Goal: Task Accomplishment & Management: Manage account settings

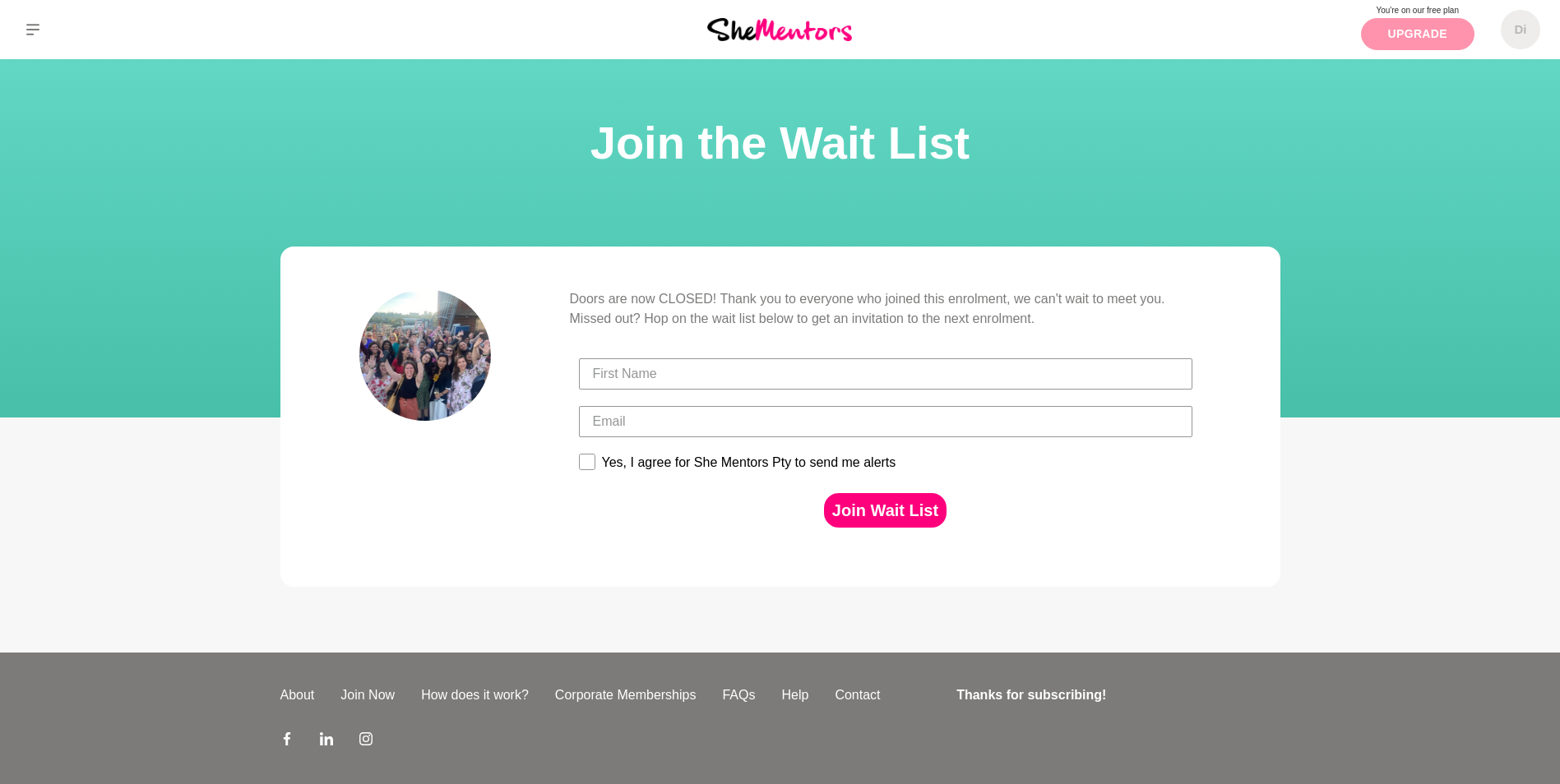
click at [1428, 28] on link "Upgrade" at bounding box center [1417, 34] width 114 height 32
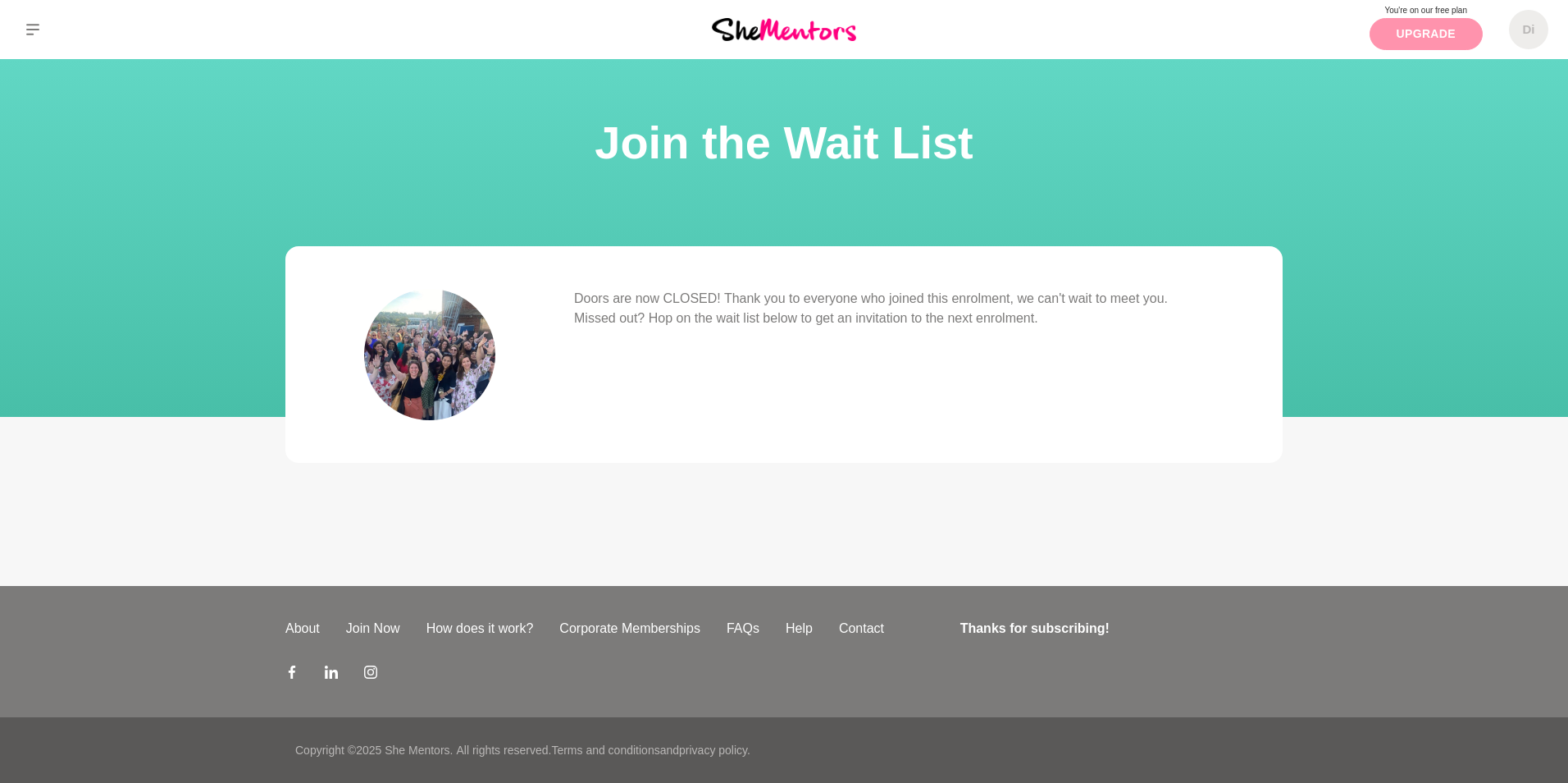
click at [1424, 28] on link "Upgrade" at bounding box center [1426, 34] width 114 height 32
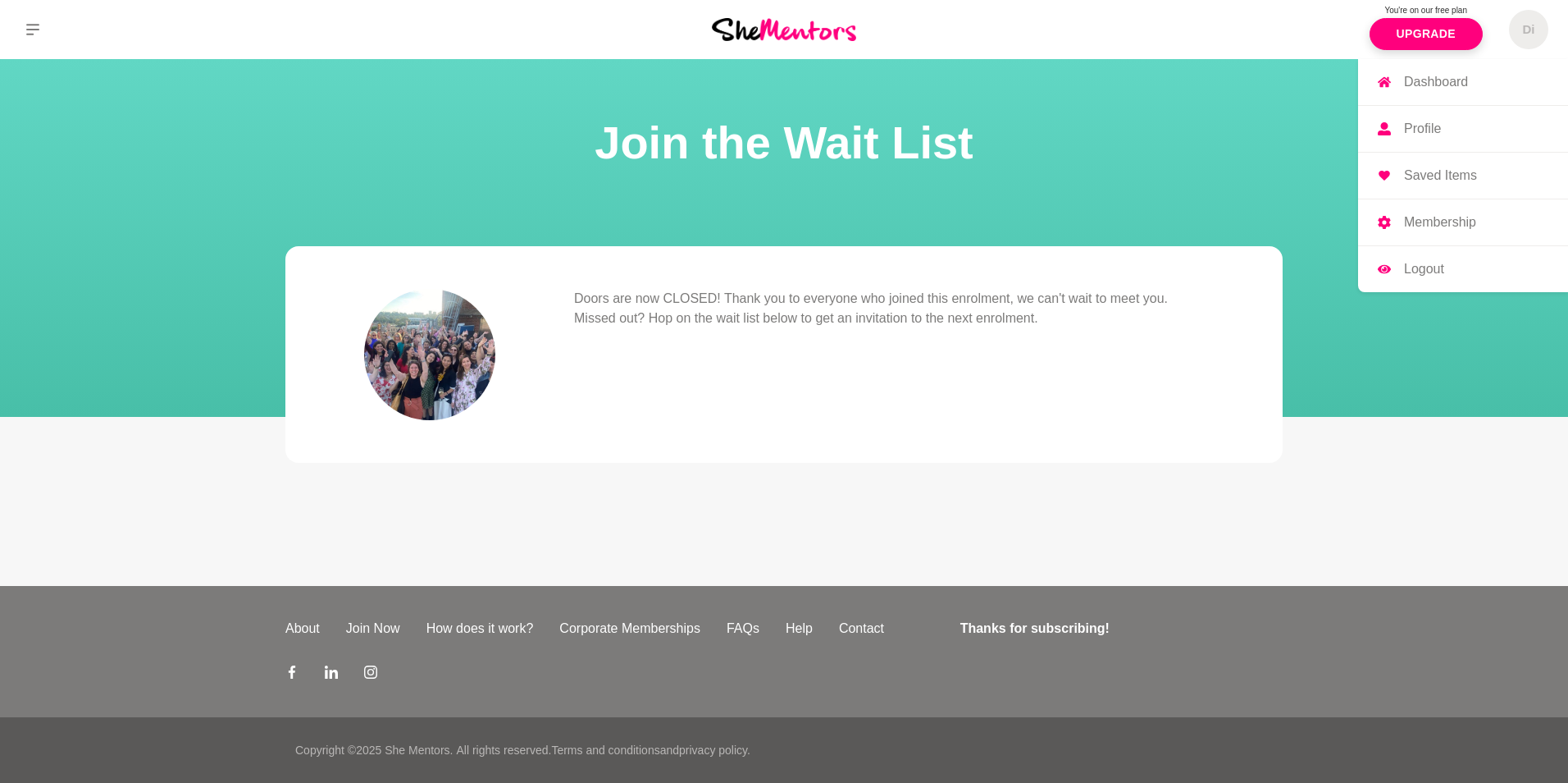
click at [1525, 29] on h5 "Di" at bounding box center [1528, 30] width 12 height 16
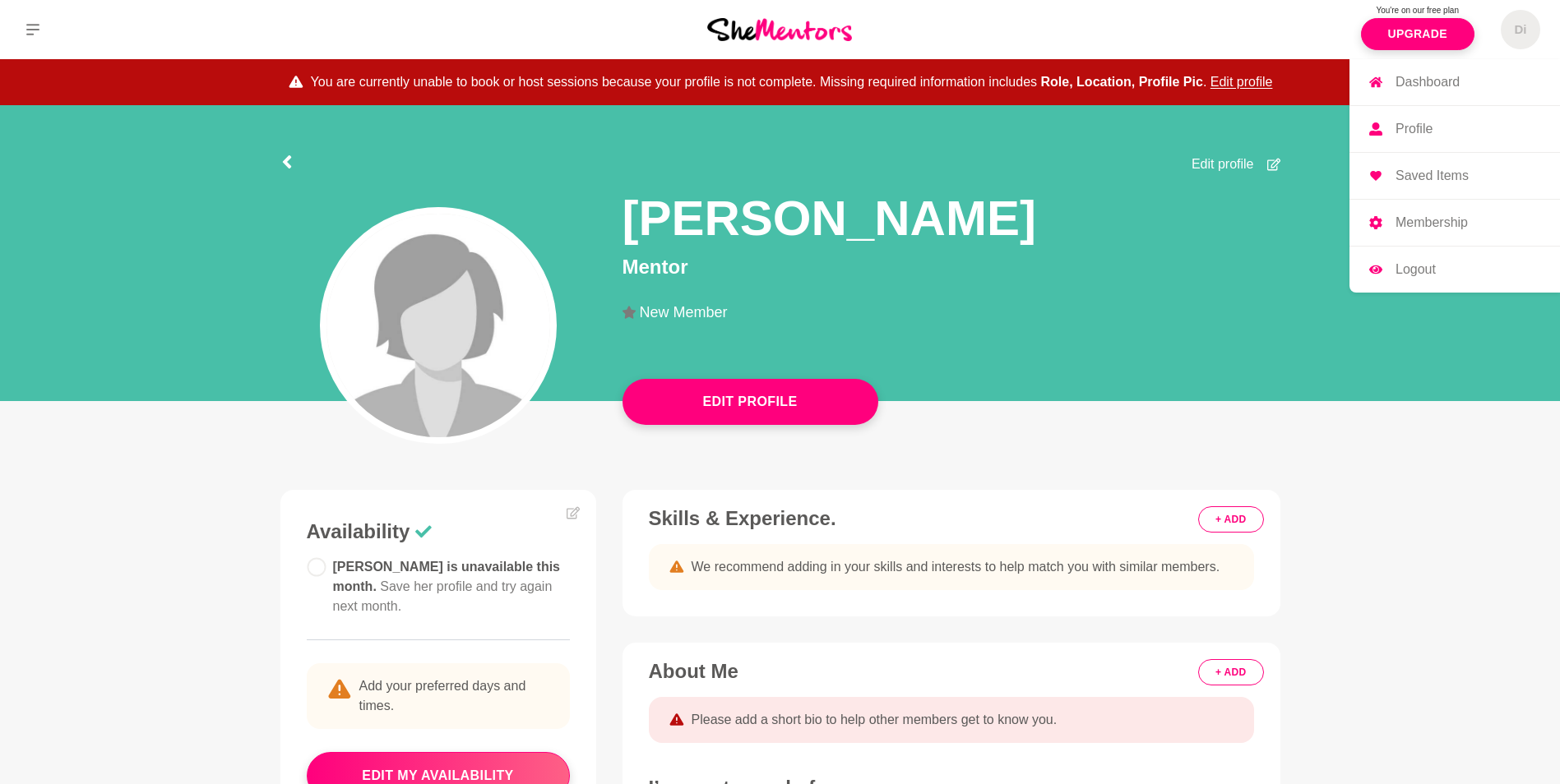
click at [1430, 120] on link "Profile" at bounding box center [1454, 129] width 211 height 46
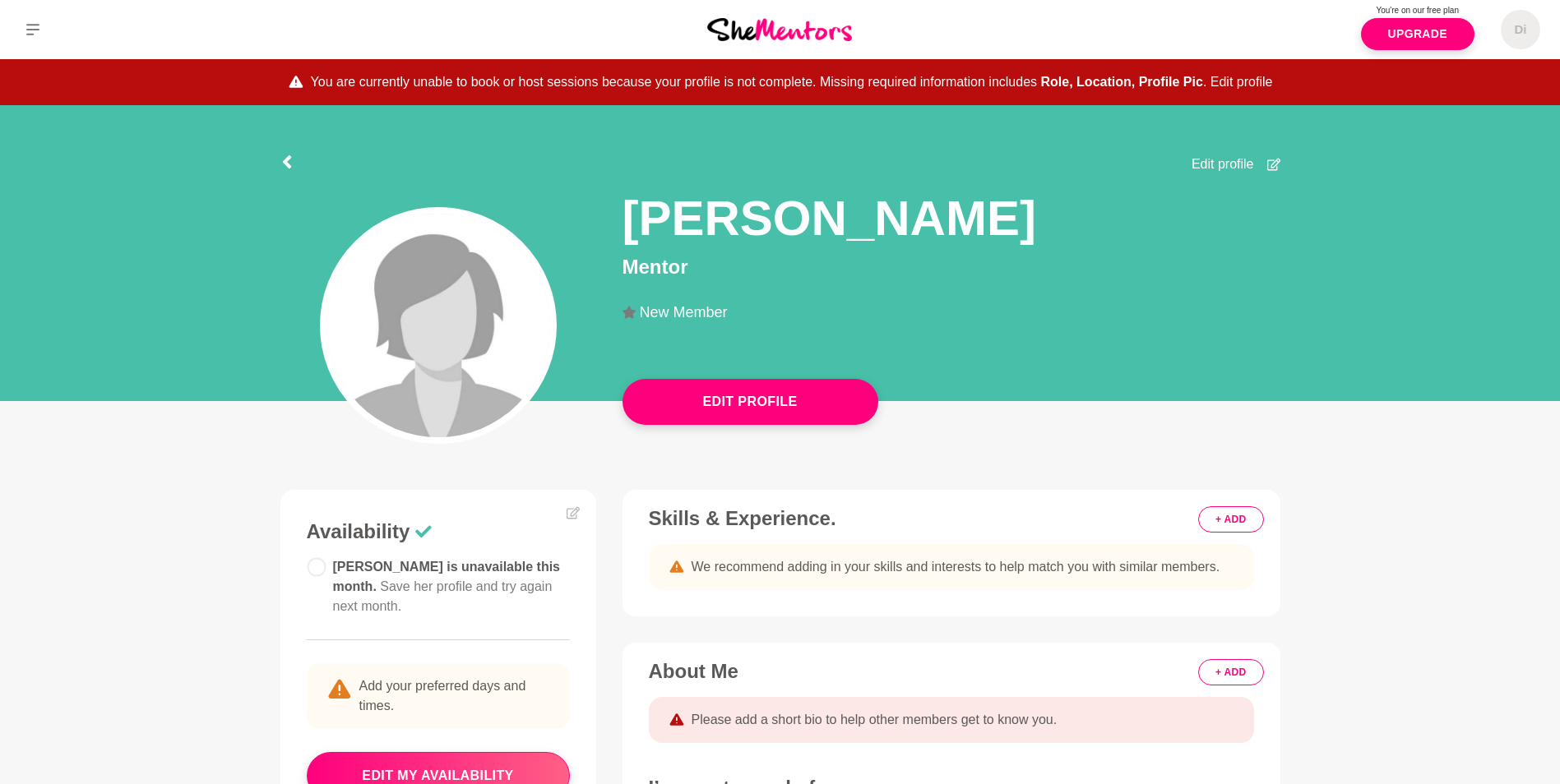
click at [1235, 83] on button "Edit profile" at bounding box center [1241, 82] width 63 height 20
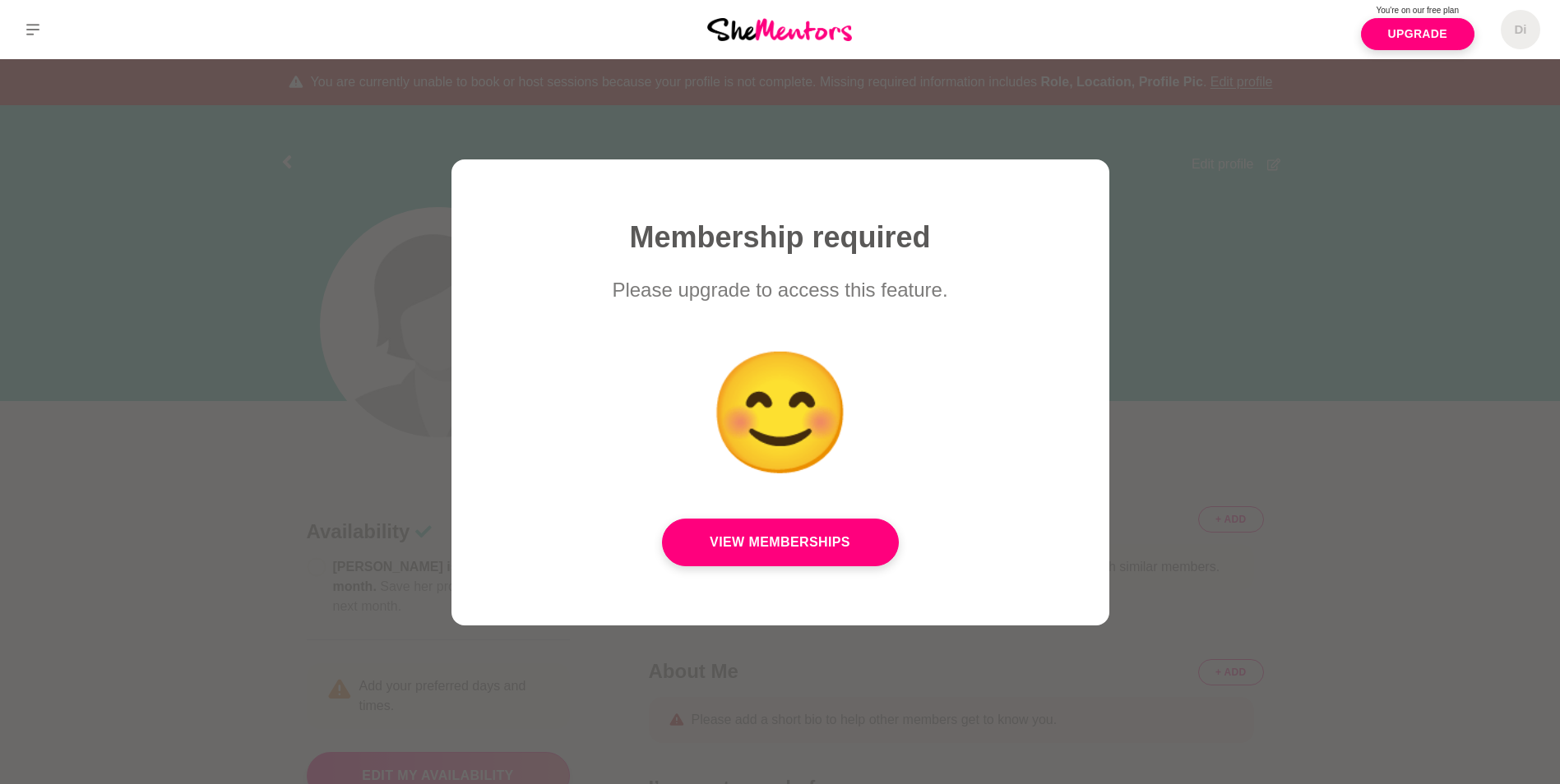
click at [1252, 281] on div at bounding box center [780, 392] width 1560 height 784
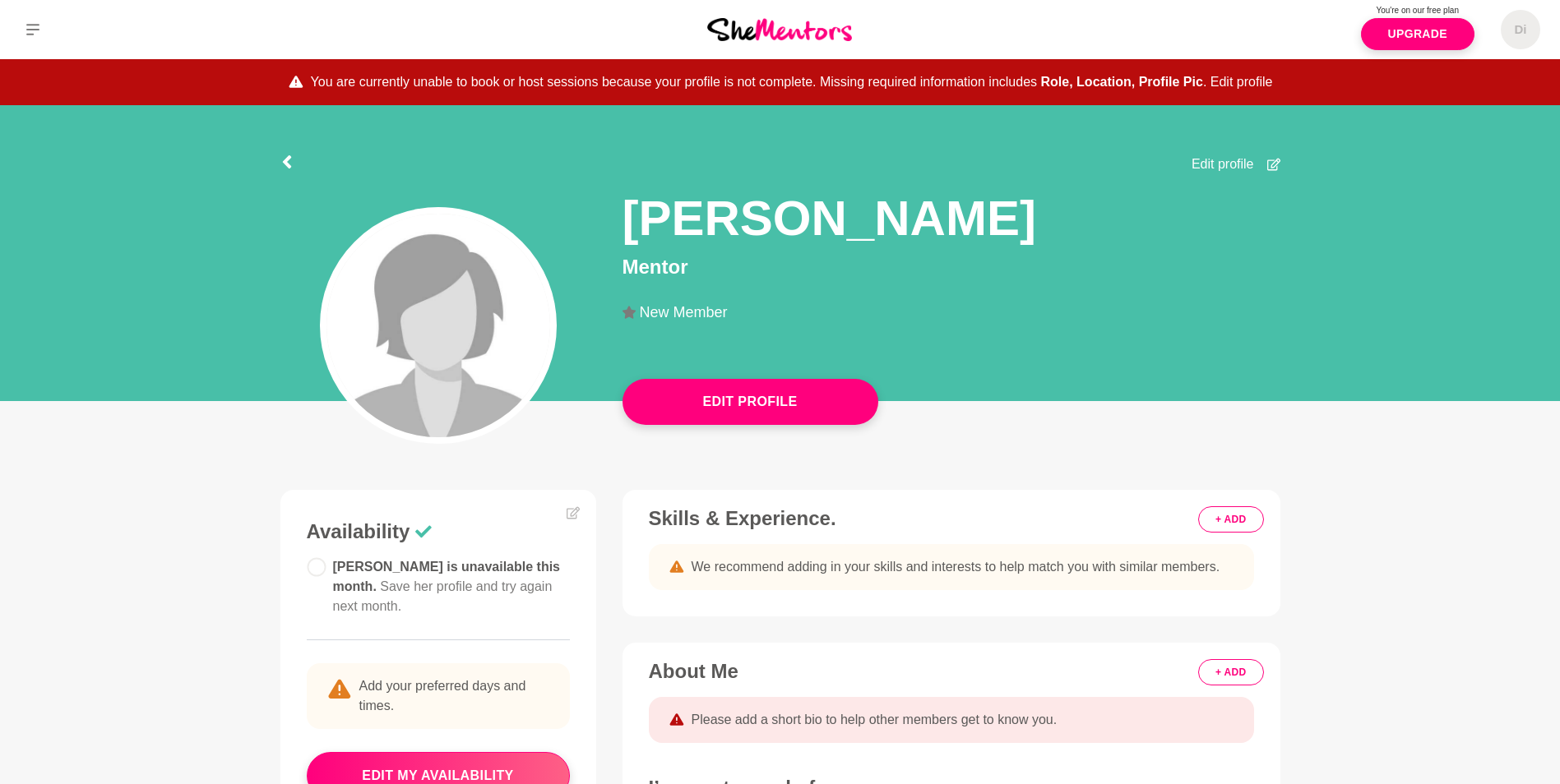
click at [1245, 77] on button "Edit profile" at bounding box center [1241, 82] width 63 height 20
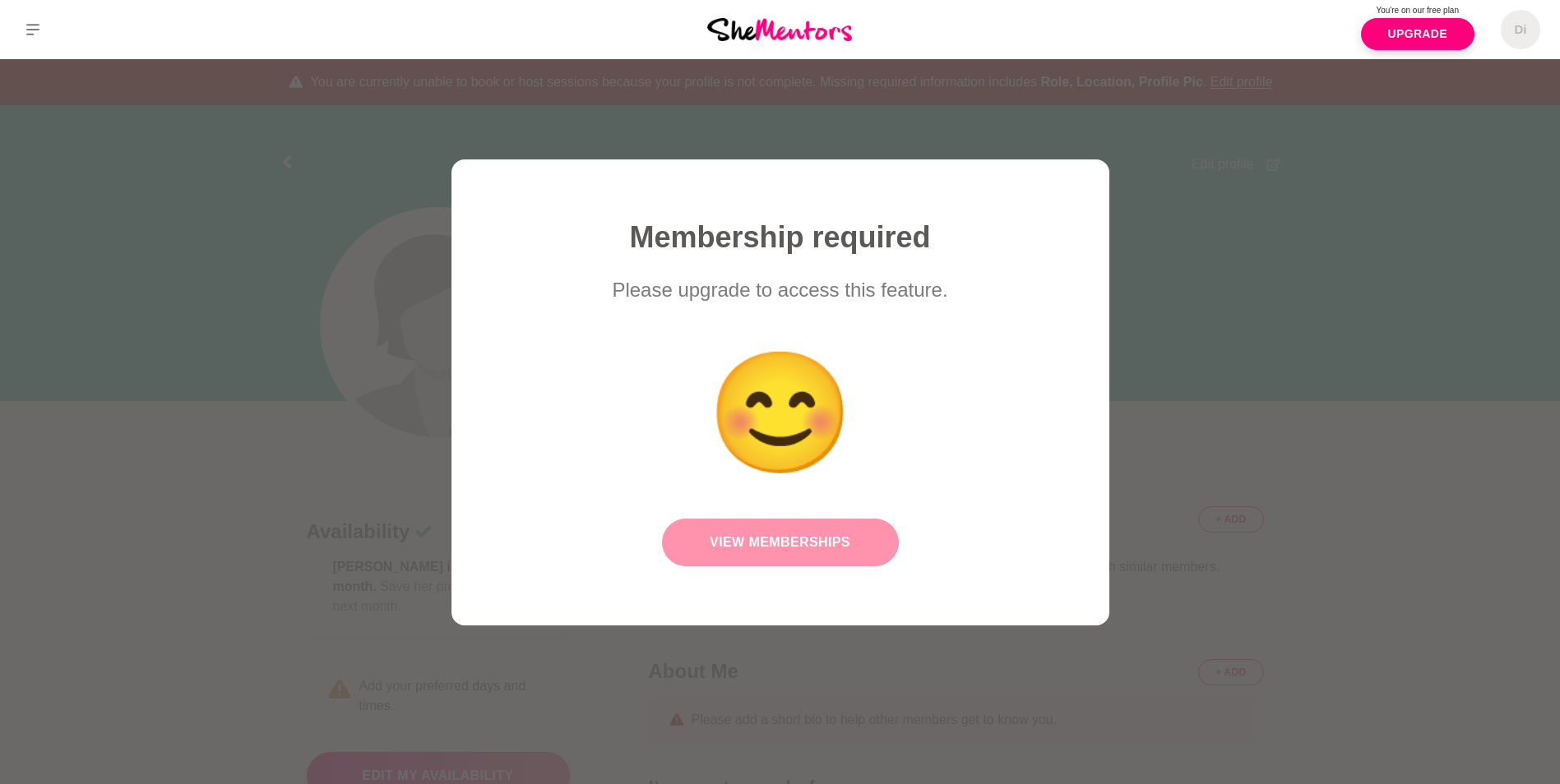
click at [763, 539] on link "View Memberships" at bounding box center [780, 542] width 237 height 48
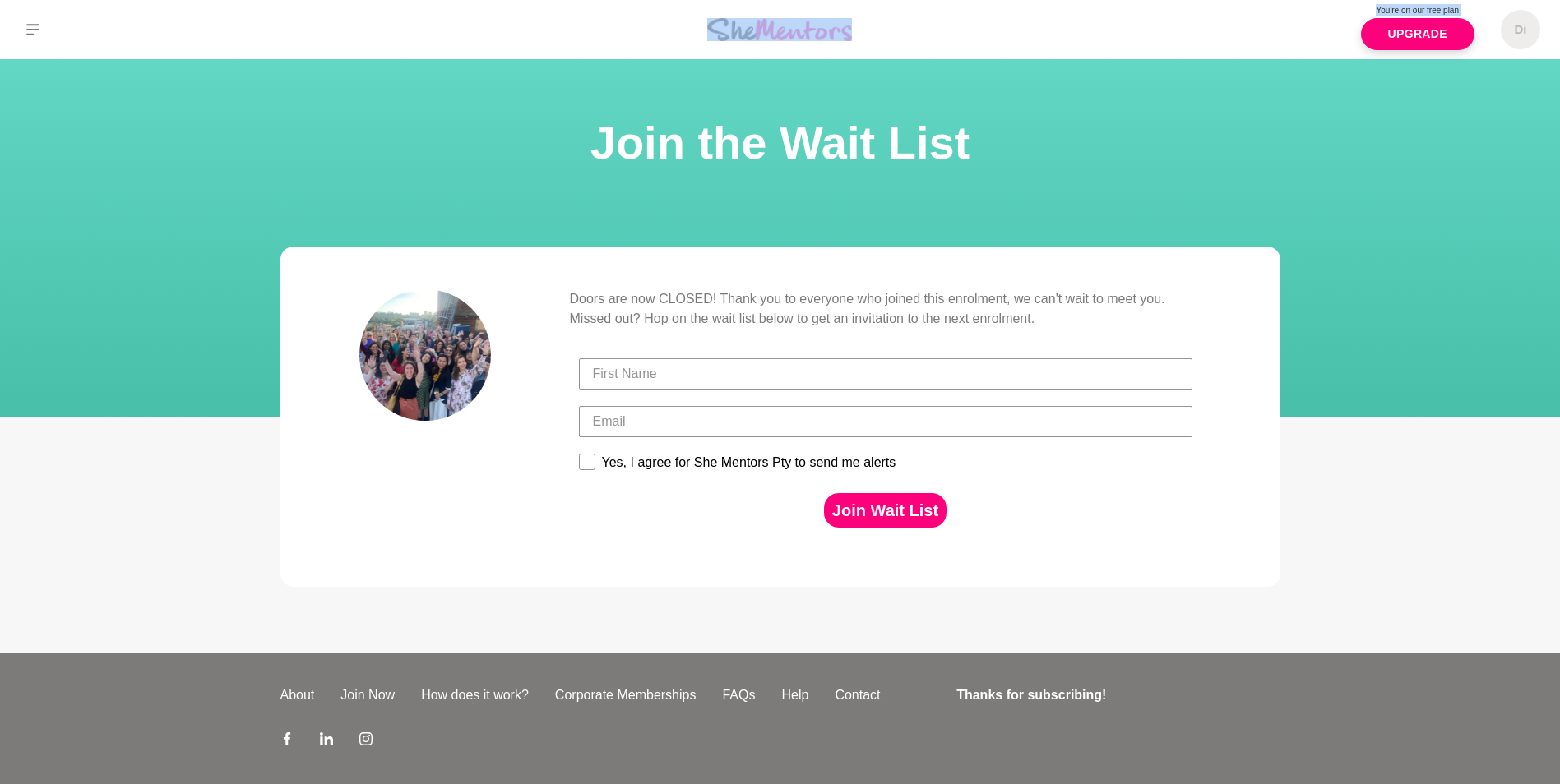
drag, startPoint x: 531, startPoint y: 35, endPoint x: 1307, endPoint y: 27, distance: 776.0
click at [1307, 27] on div "You're on our free plan Upgrade Di Dashboard Profile Saved Items Membership Log…" at bounding box center [780, 29] width 1560 height 59
drag, startPoint x: 1307, startPoint y: 27, endPoint x: 1209, endPoint y: 21, distance: 98.2
click at [1209, 21] on div "You're on our free plan Upgrade Di Dashboard Profile Saved Items Membership Log…" at bounding box center [1300, 29] width 520 height 59
click at [1398, 30] on link "Upgrade" at bounding box center [1417, 34] width 114 height 32
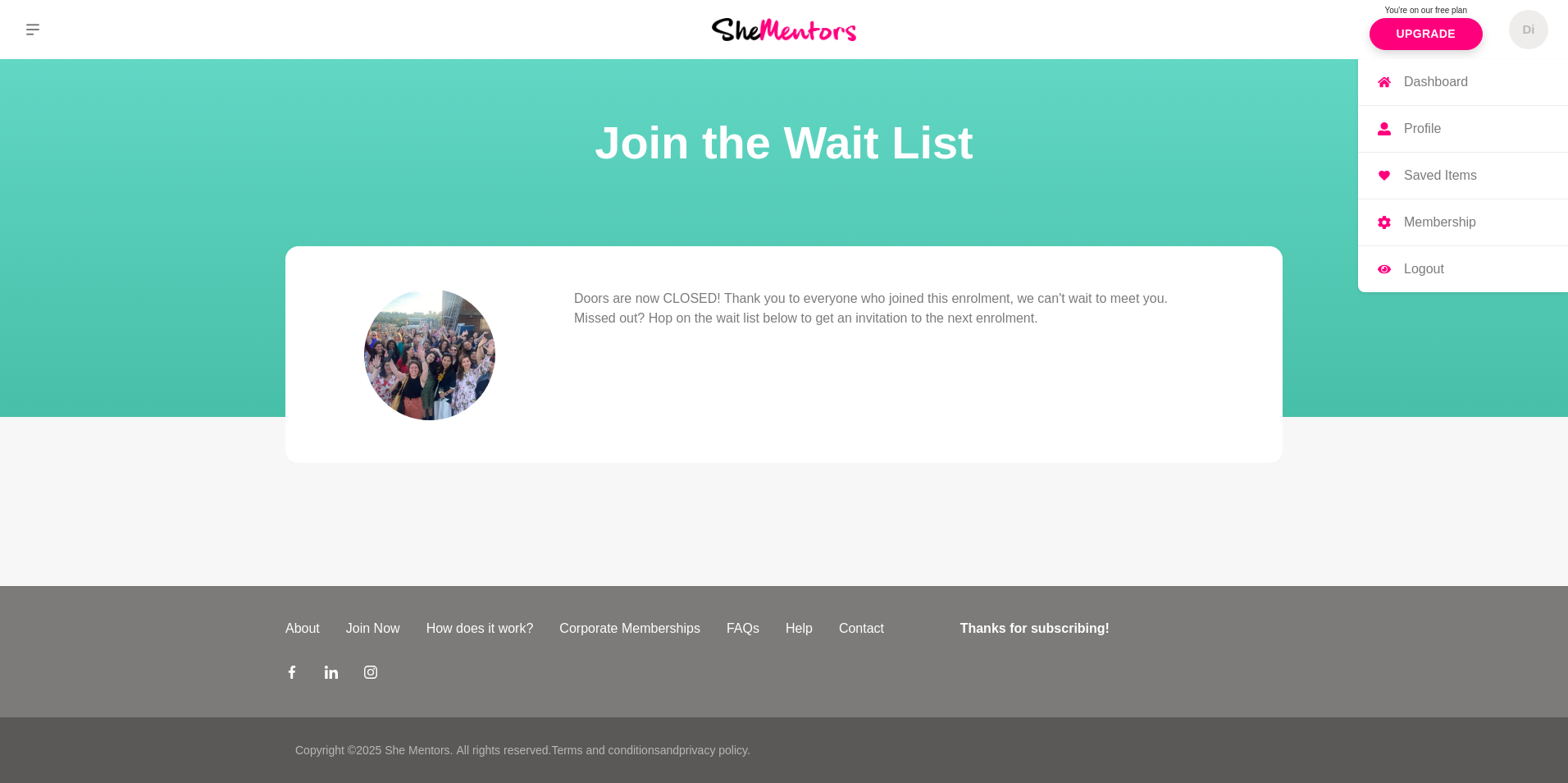
click at [1537, 28] on span "Di" at bounding box center [1528, 29] width 39 height 39
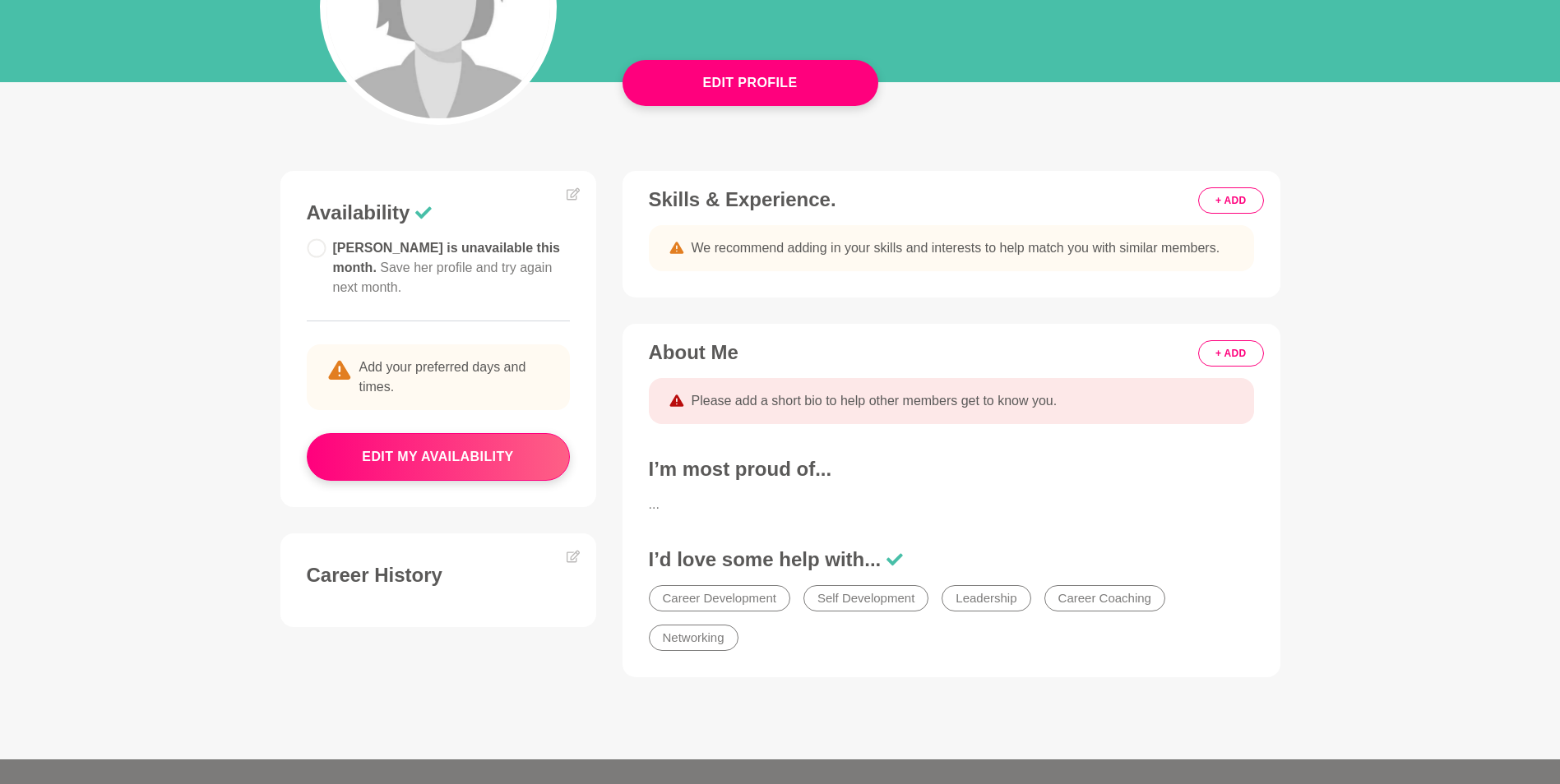
scroll to position [313, 0]
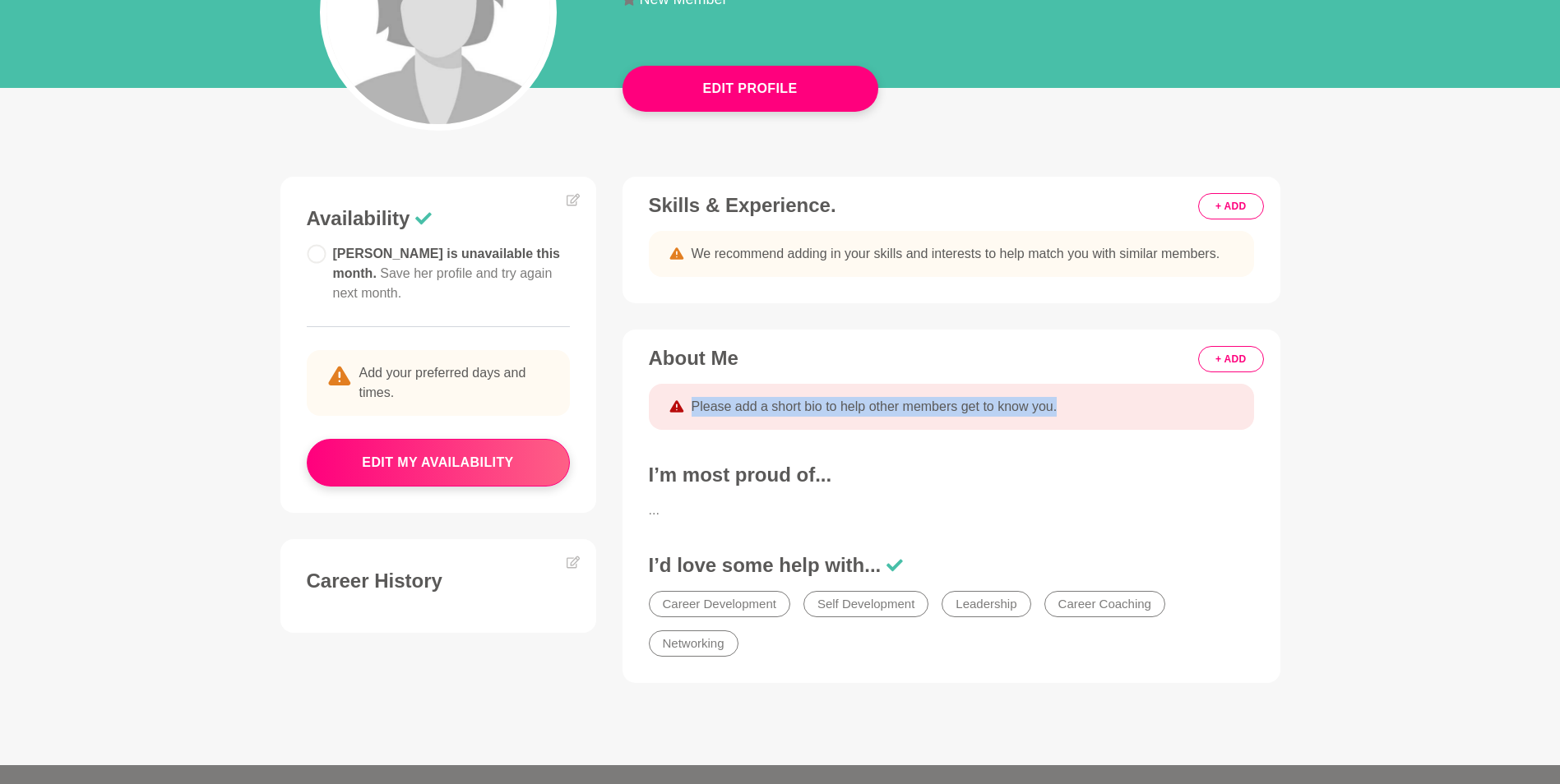
drag, startPoint x: 1546, startPoint y: 371, endPoint x: 1549, endPoint y: 422, distance: 51.1
click at [1549, 422] on main "You are currently unable to book or host sessions because your profile is not c…" at bounding box center [780, 256] width 1560 height 1019
click at [410, 568] on h3 "Career History" at bounding box center [438, 580] width 263 height 25
click at [574, 555] on icon at bounding box center [573, 561] width 13 height 13
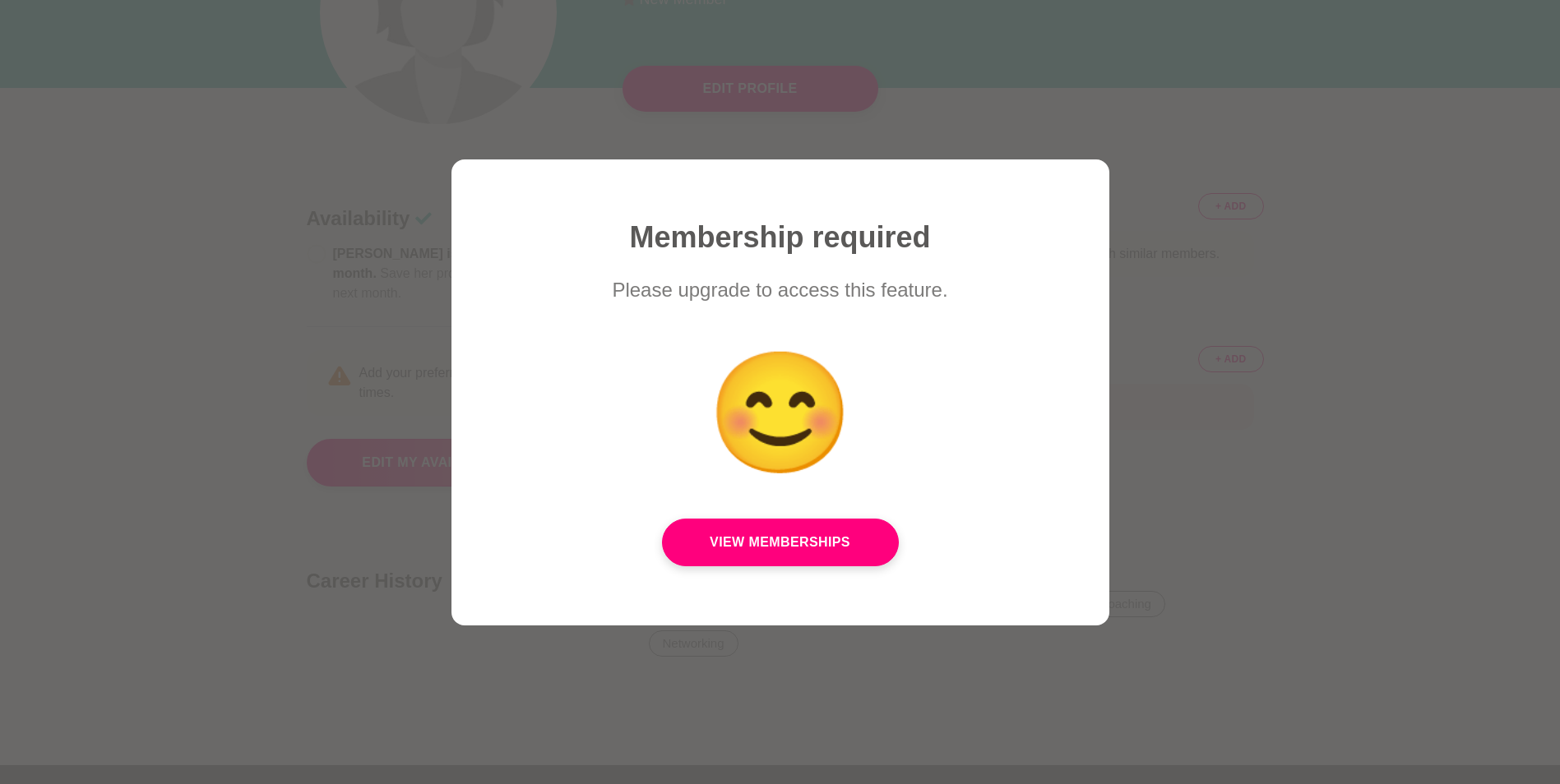
click at [1105, 359] on div "Membership required Please upgrade to access this feature. 😊 View Memberships" at bounding box center [780, 392] width 658 height 465
click at [1207, 311] on div at bounding box center [780, 392] width 1560 height 784
